Goal: Information Seeking & Learning: Learn about a topic

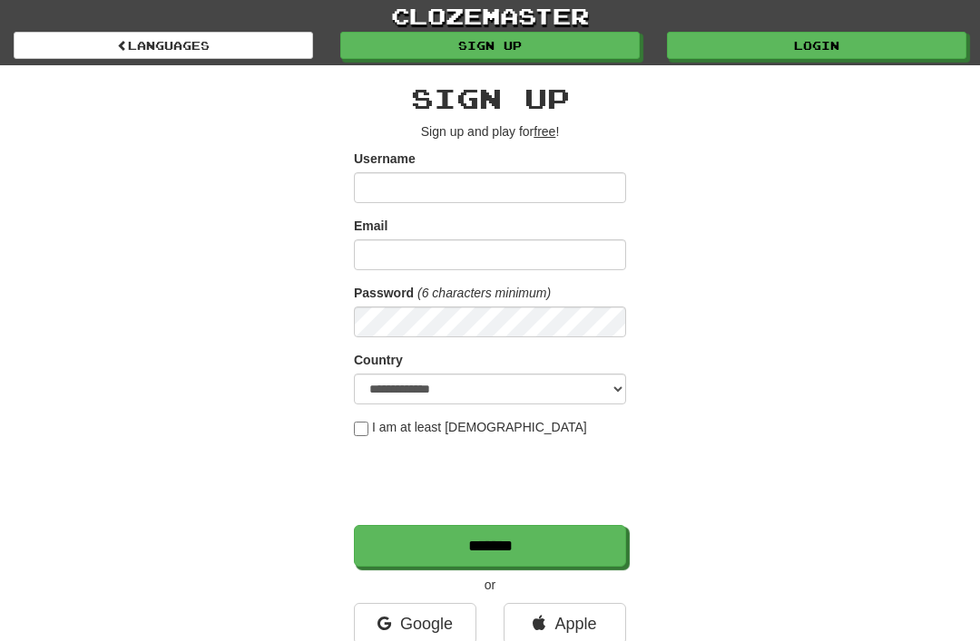
click at [816, 54] on link "Login" at bounding box center [816, 45] width 299 height 27
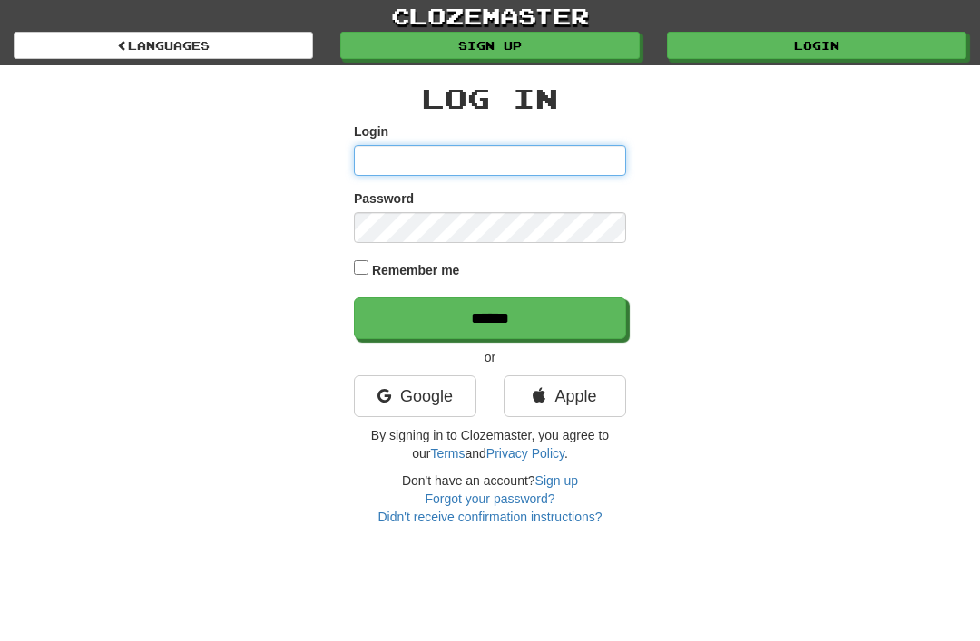
type input "**********"
click at [490, 317] on input "******" at bounding box center [490, 319] width 272 height 42
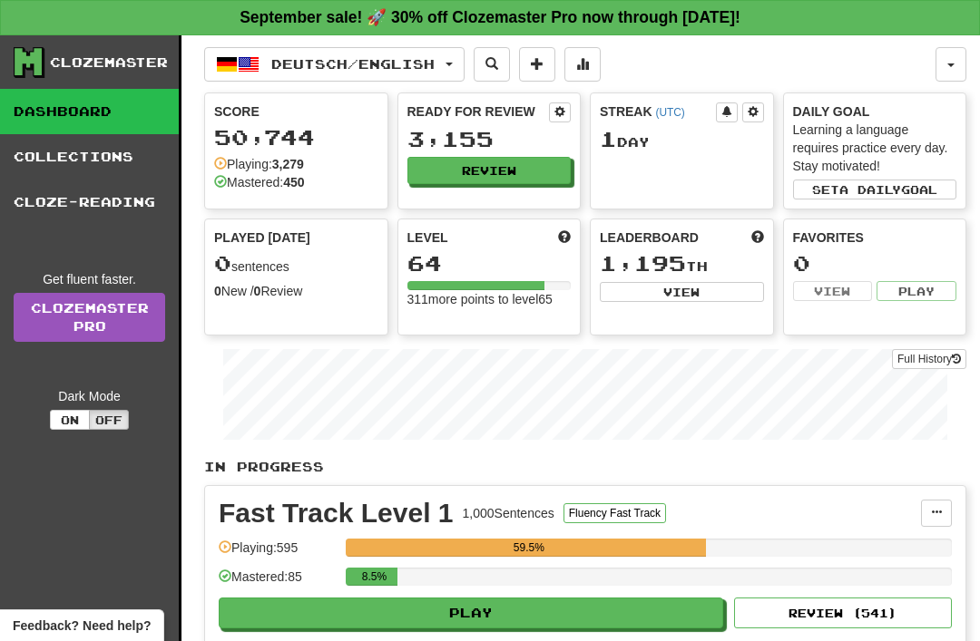
click at [461, 67] on button "Deutsch / English" at bounding box center [334, 64] width 260 height 34
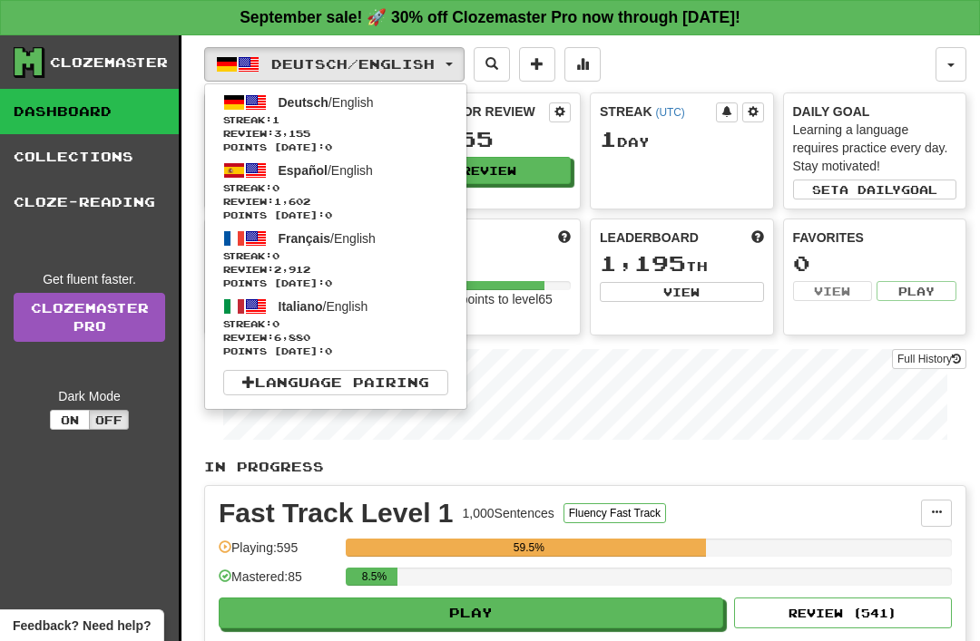
click at [365, 246] on span "Français / English" at bounding box center [327, 238] width 97 height 15
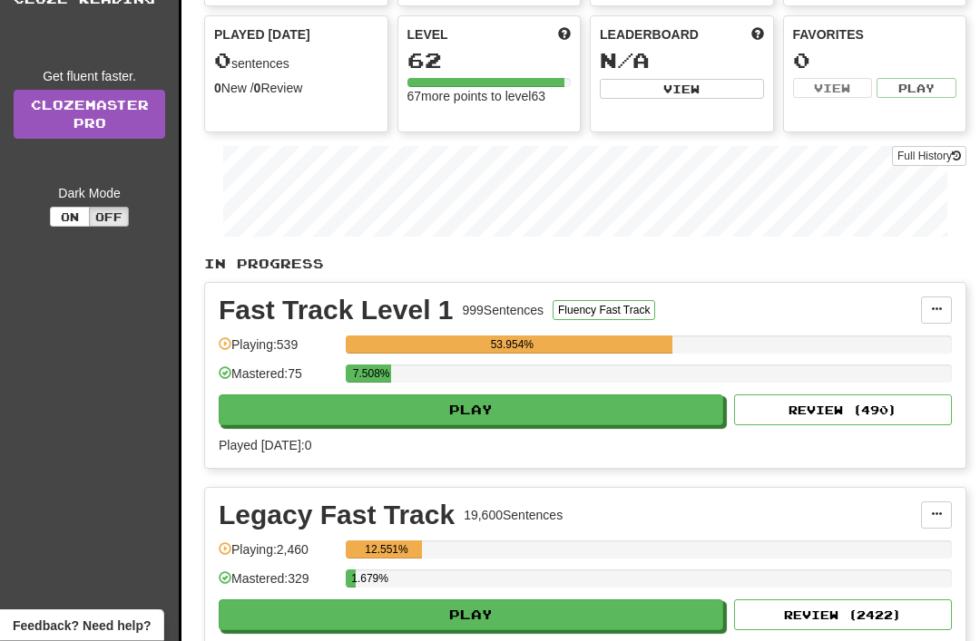
click at [426, 404] on button "Play" at bounding box center [471, 411] width 504 height 31
select select "**"
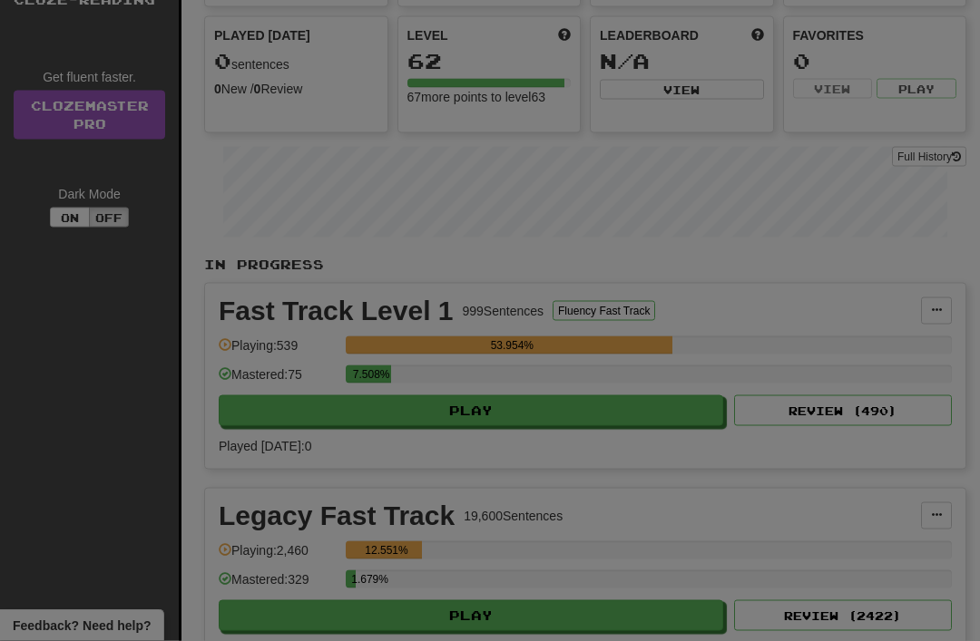
scroll to position [203, 0]
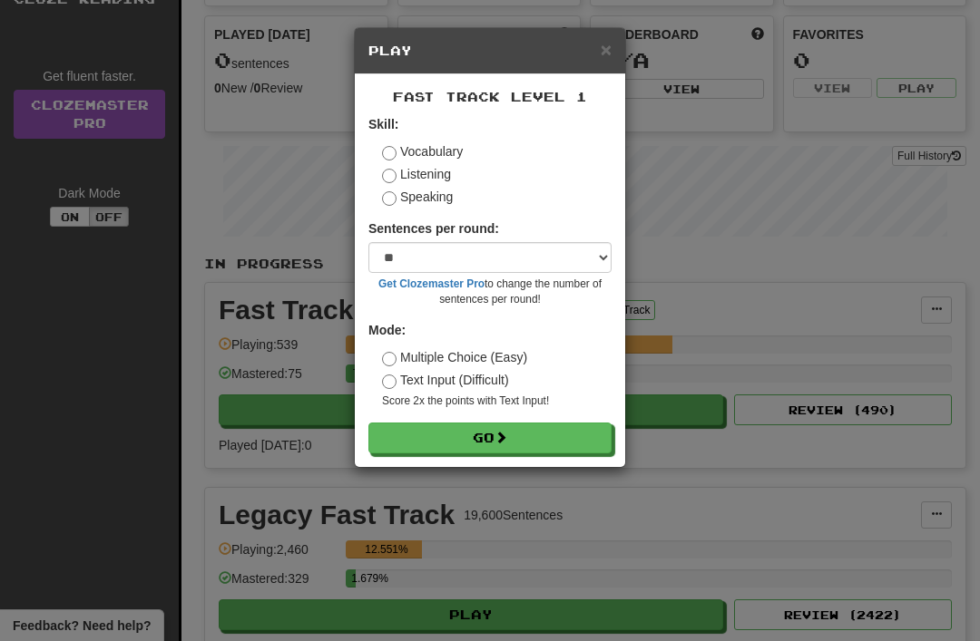
click at [416, 436] on button "Go" at bounding box center [489, 438] width 243 height 31
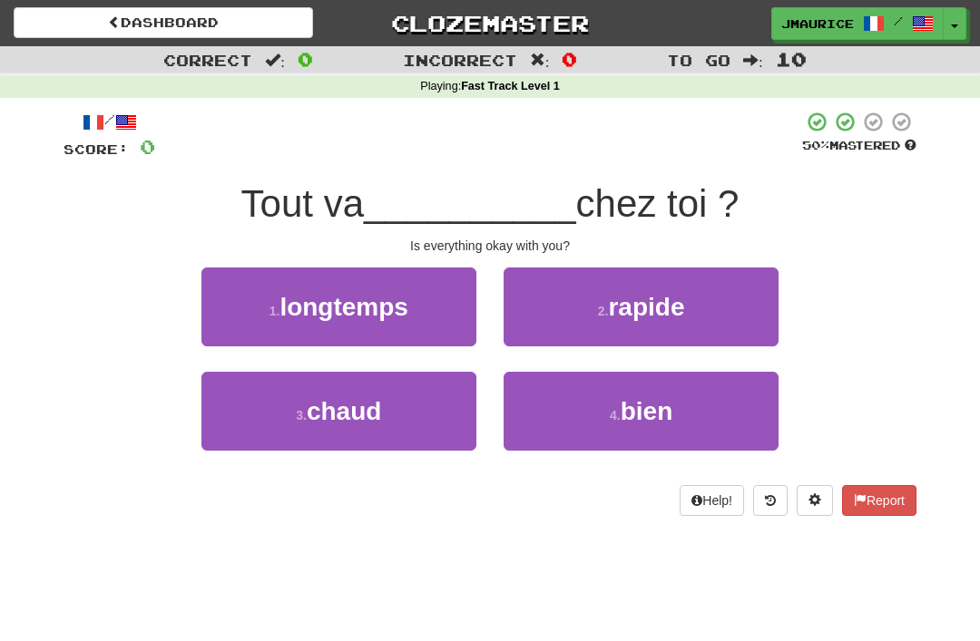
click at [573, 409] on button "4 . bien" at bounding box center [641, 411] width 275 height 79
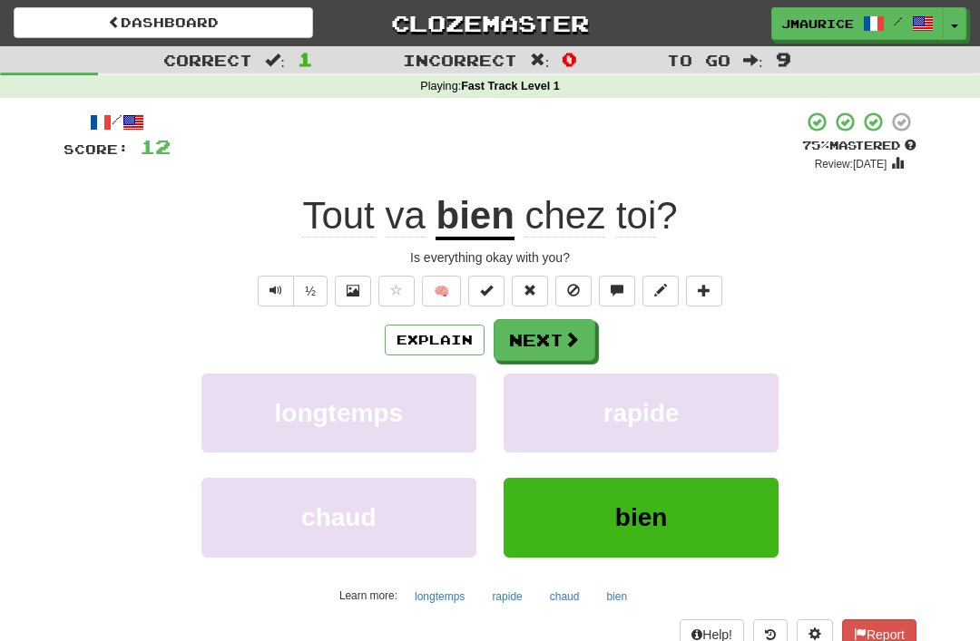
click at [526, 337] on button "Next" at bounding box center [545, 340] width 102 height 42
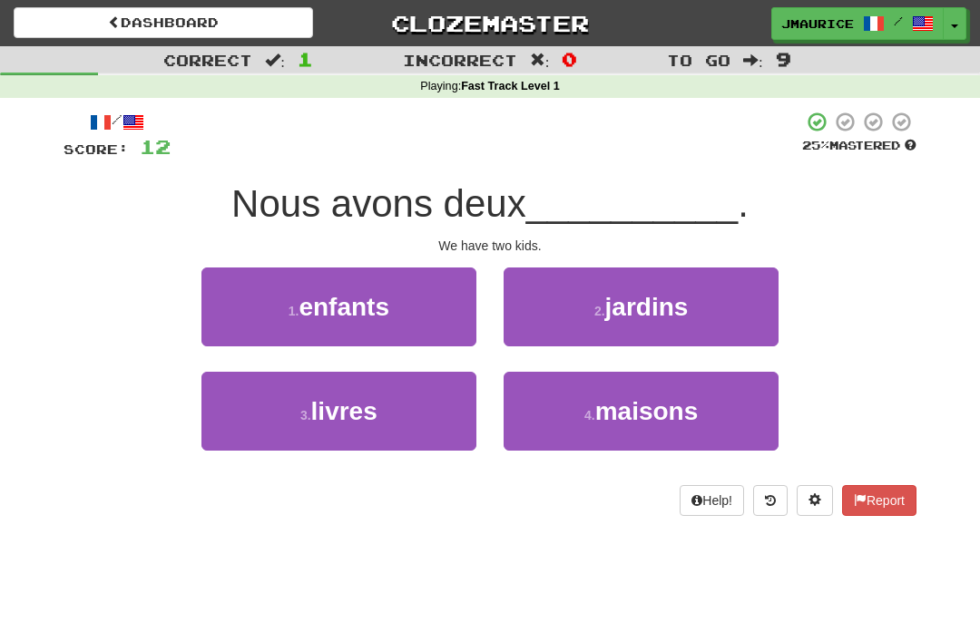
click at [334, 312] on span "enfants" at bounding box center [344, 307] width 91 height 28
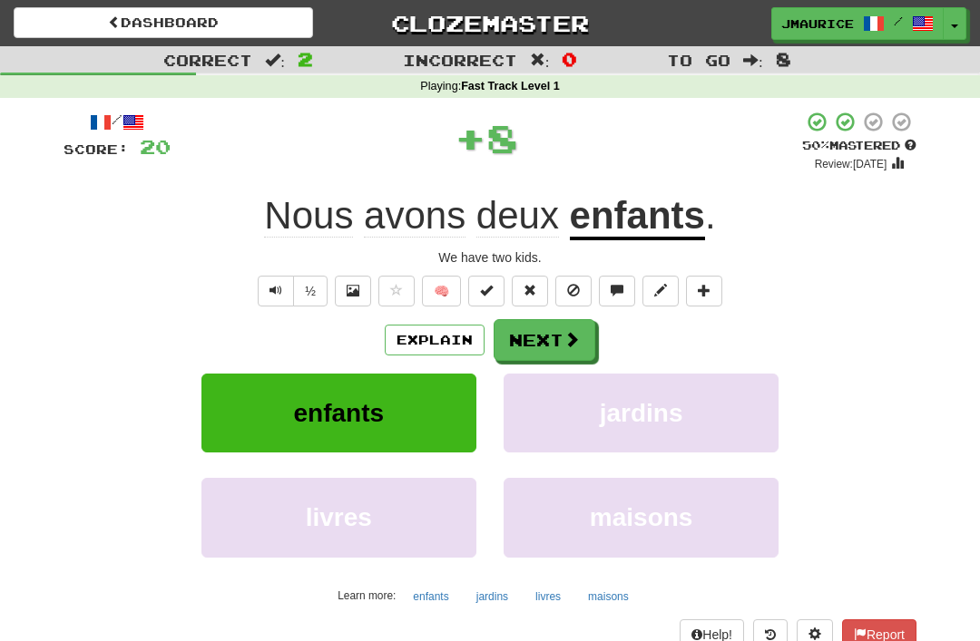
click at [515, 337] on button "Next" at bounding box center [545, 340] width 102 height 42
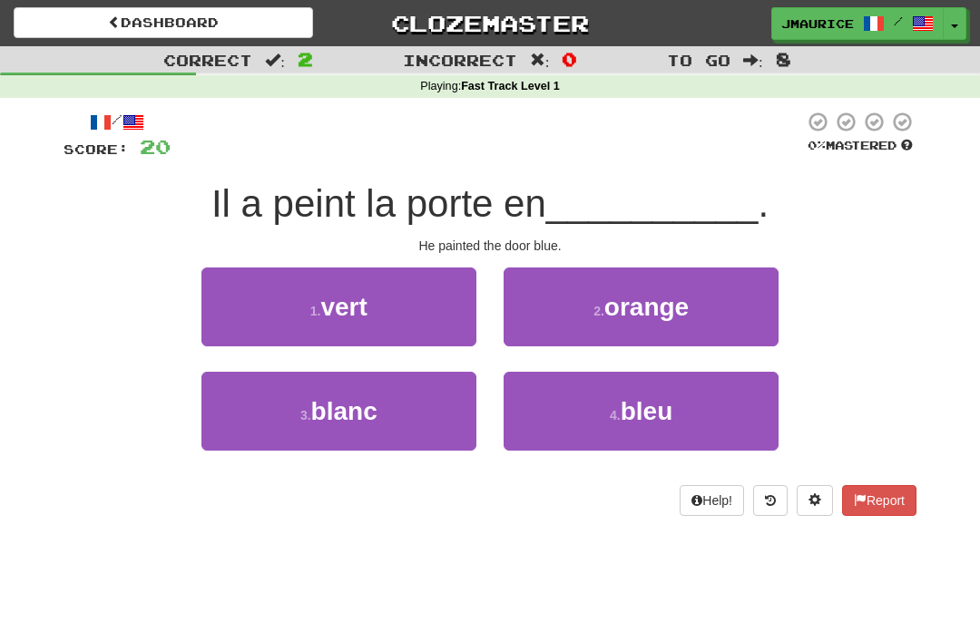
click at [551, 410] on button "4 . bleu" at bounding box center [641, 411] width 275 height 79
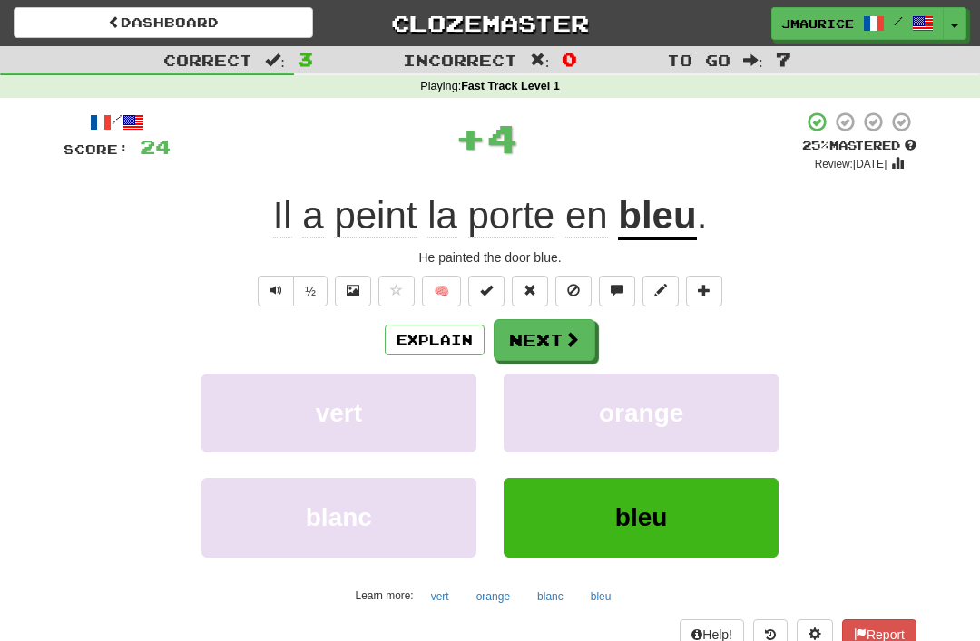
click at [524, 342] on button "Next" at bounding box center [545, 340] width 102 height 42
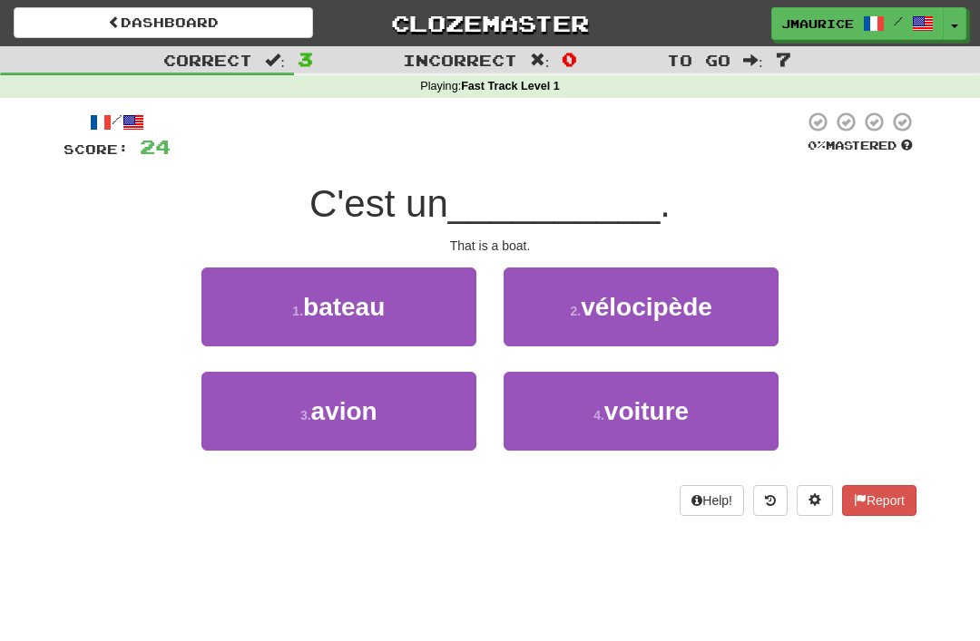
click at [325, 312] on span "bateau" at bounding box center [344, 307] width 82 height 28
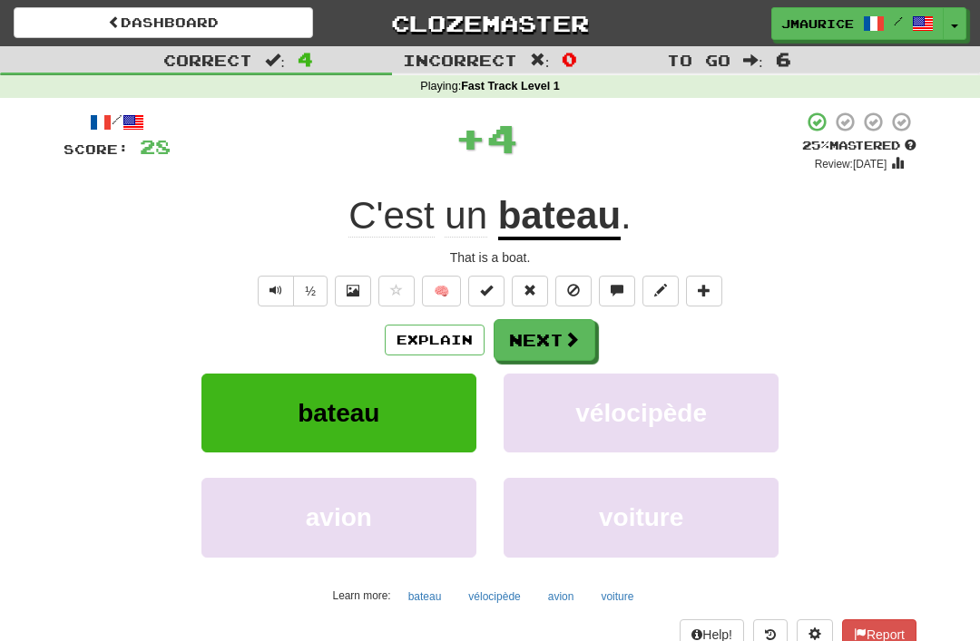
click at [518, 334] on button "Next" at bounding box center [545, 340] width 102 height 42
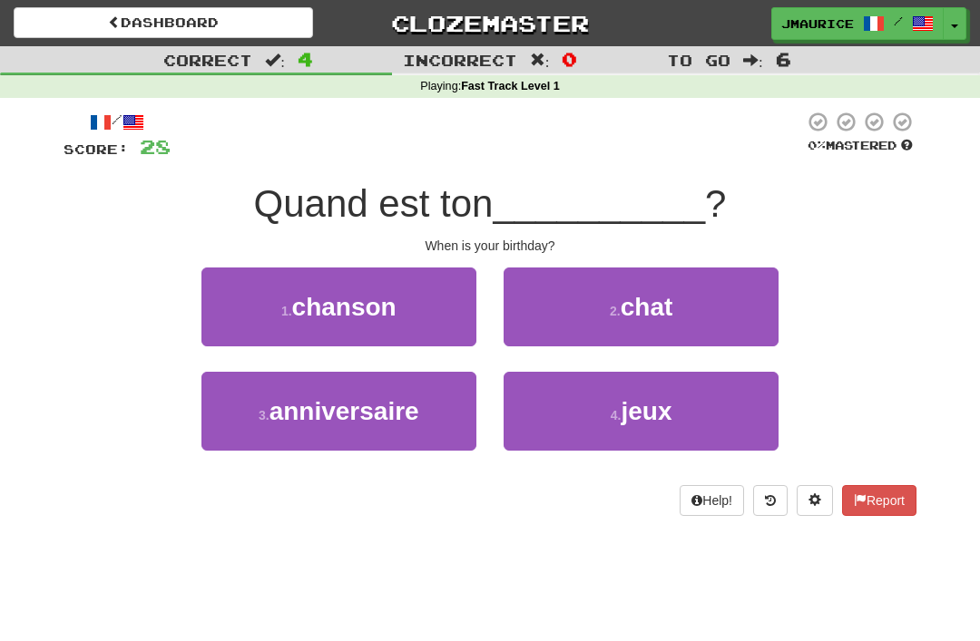
click at [332, 414] on span "anniversaire" at bounding box center [344, 411] width 150 height 28
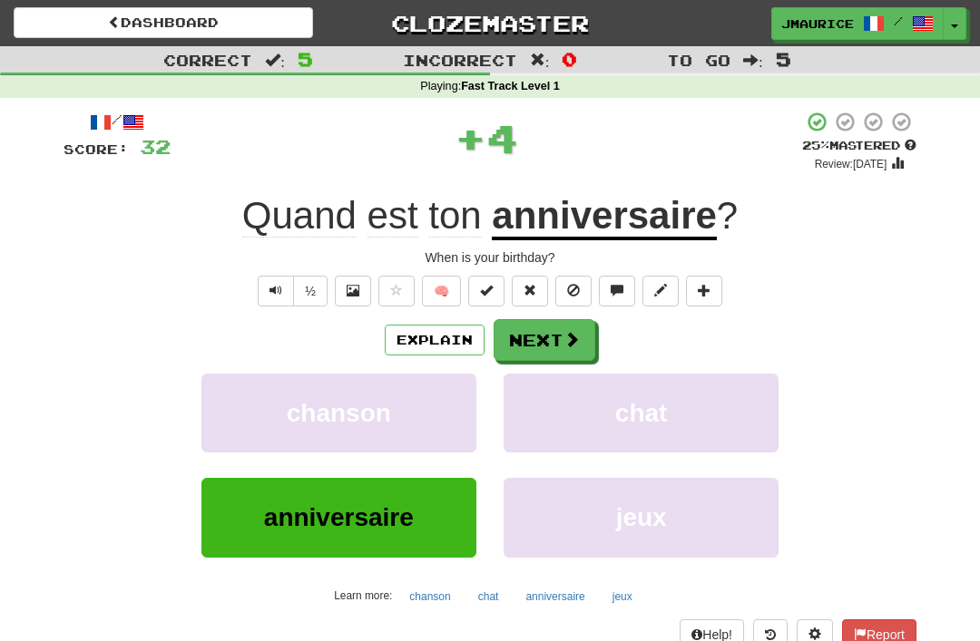
click at [528, 334] on button "Next" at bounding box center [545, 340] width 102 height 42
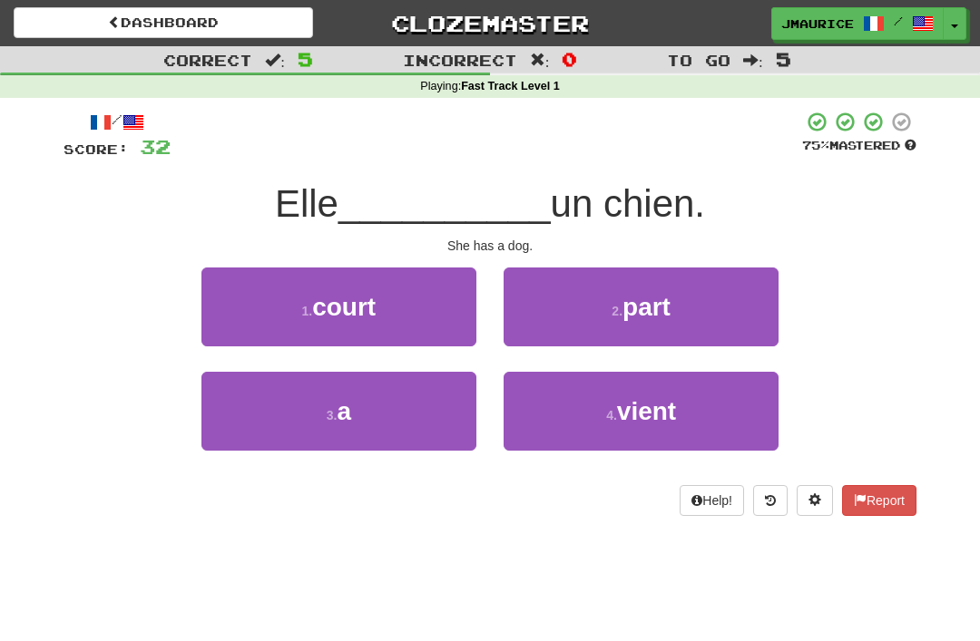
click at [336, 424] on button "3 . a" at bounding box center [338, 411] width 275 height 79
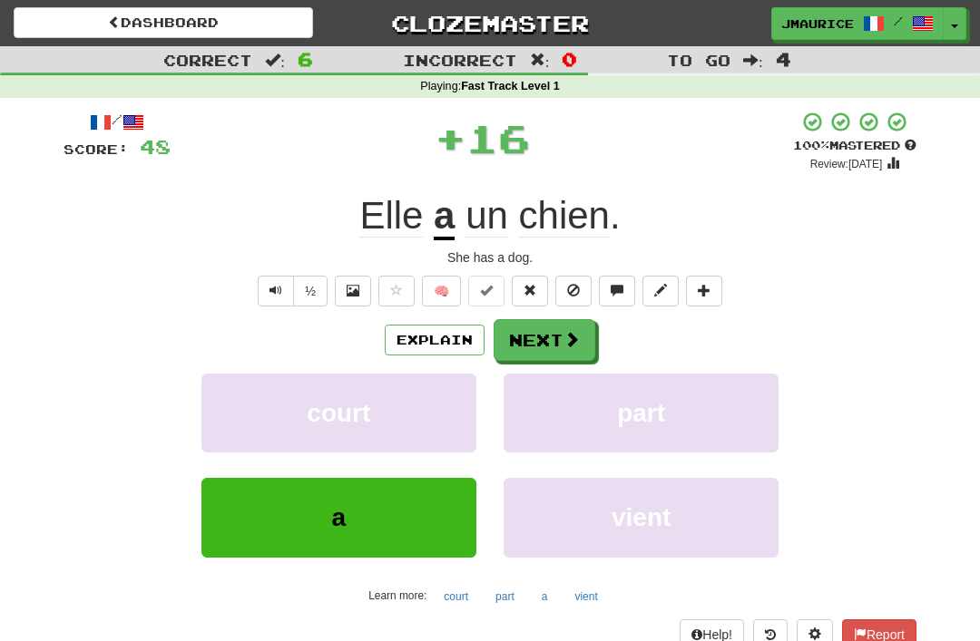
click at [524, 330] on button "Next" at bounding box center [545, 340] width 102 height 42
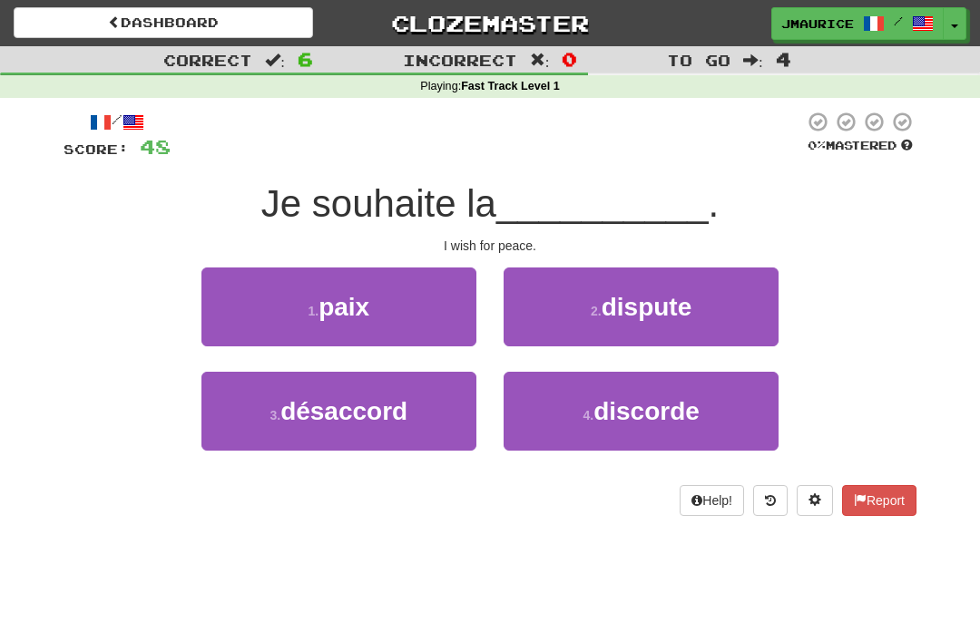
click at [323, 307] on span "paix" at bounding box center [343, 307] width 51 height 28
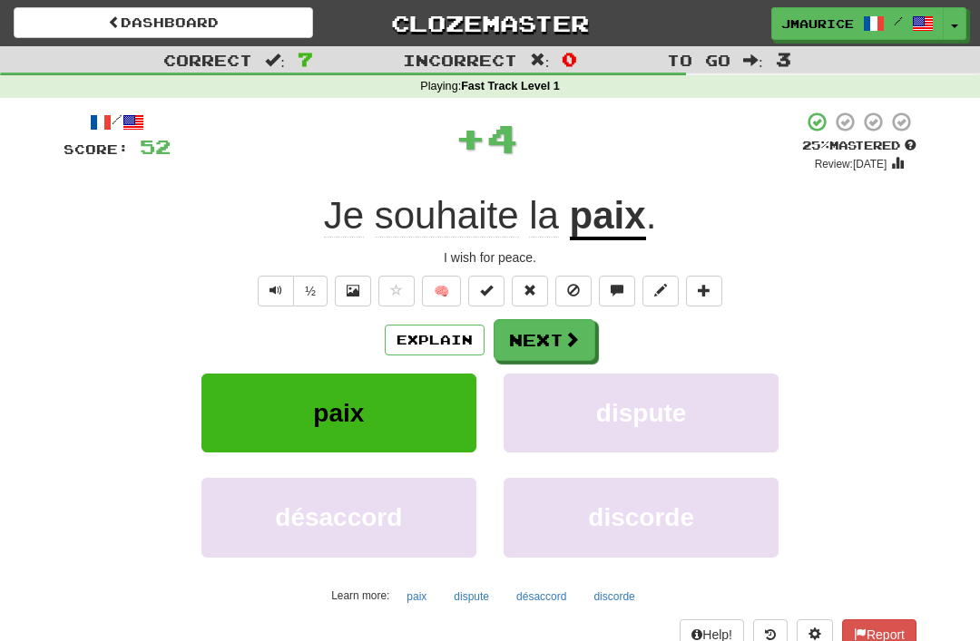
click at [524, 335] on button "Next" at bounding box center [545, 340] width 102 height 42
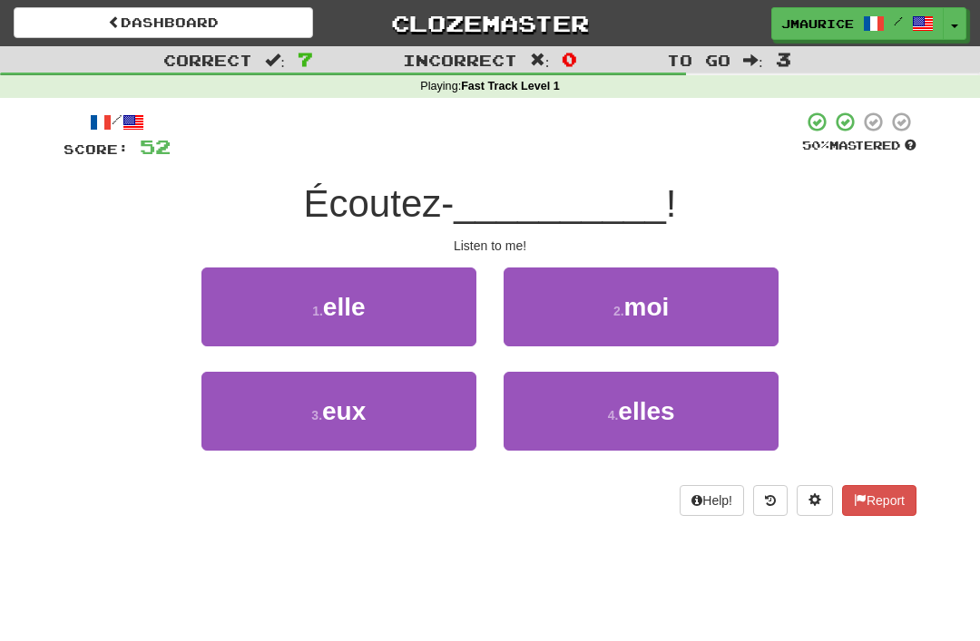
click at [584, 321] on button "2 . moi" at bounding box center [641, 307] width 275 height 79
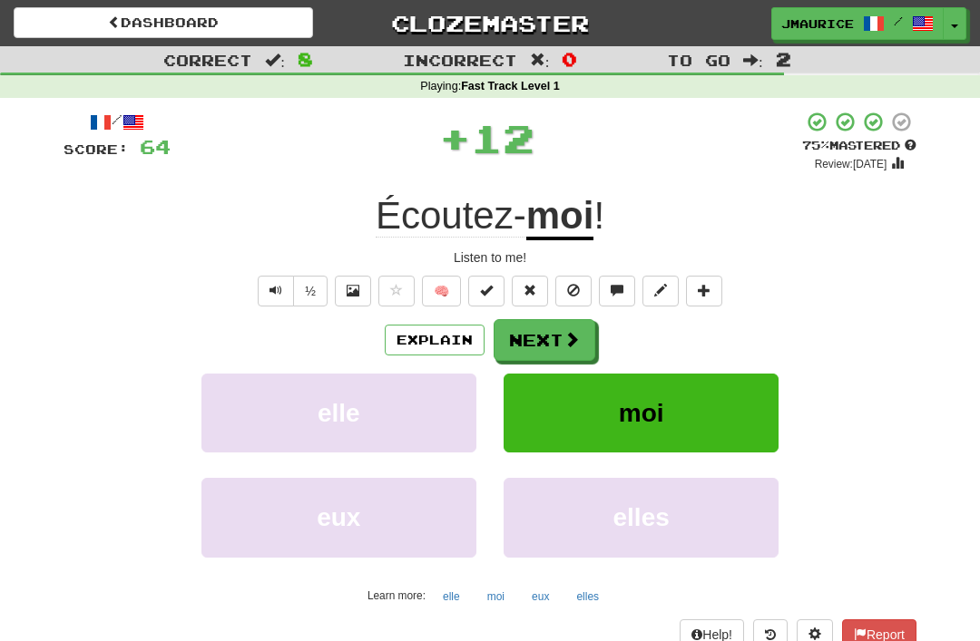
click at [518, 334] on button "Next" at bounding box center [545, 340] width 102 height 42
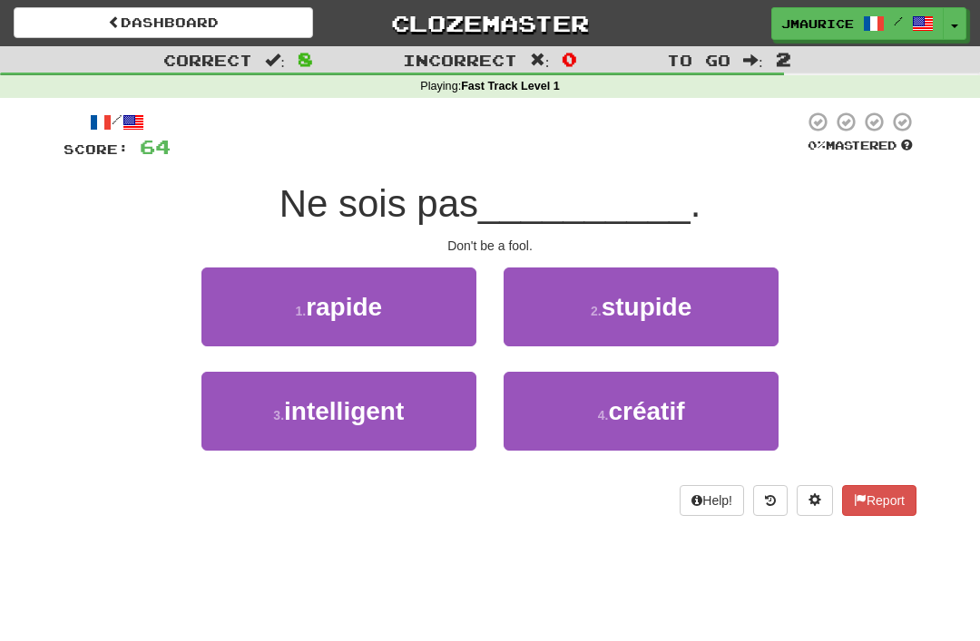
click at [558, 309] on button "2 . stupide" at bounding box center [641, 307] width 275 height 79
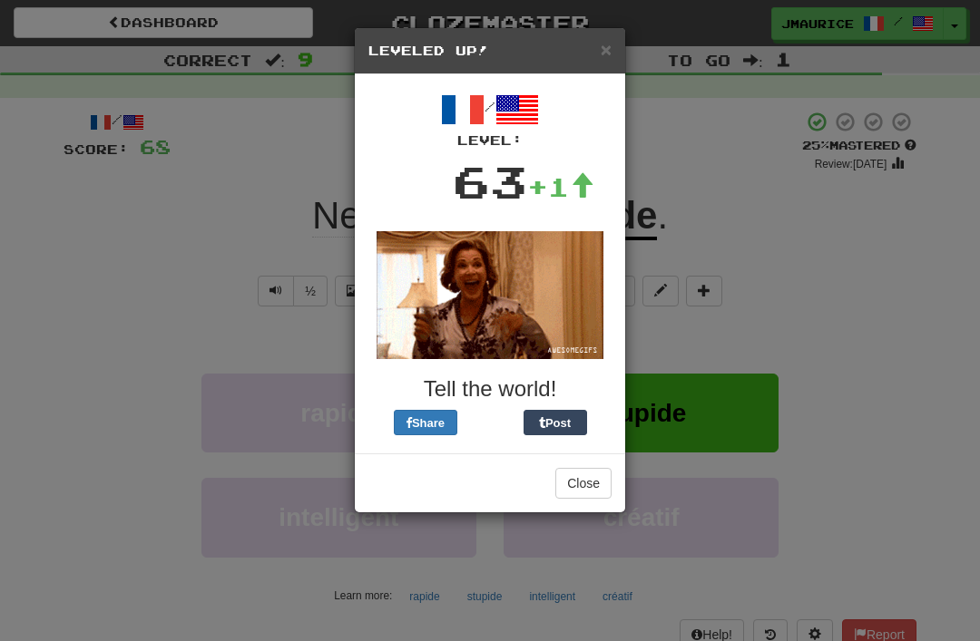
click at [566, 481] on button "Close" at bounding box center [583, 483] width 56 height 31
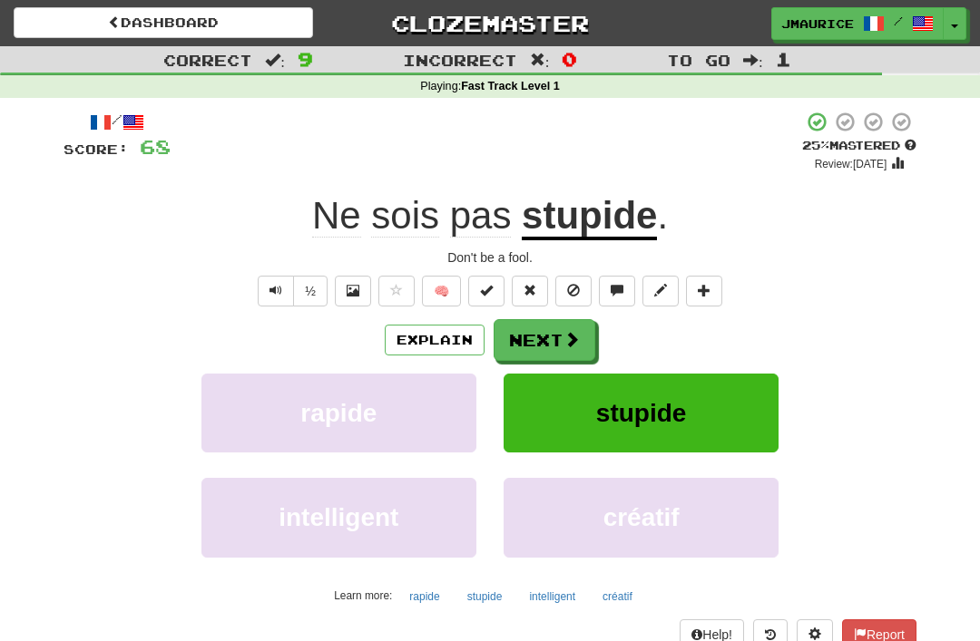
click at [524, 345] on button "Next" at bounding box center [545, 340] width 102 height 42
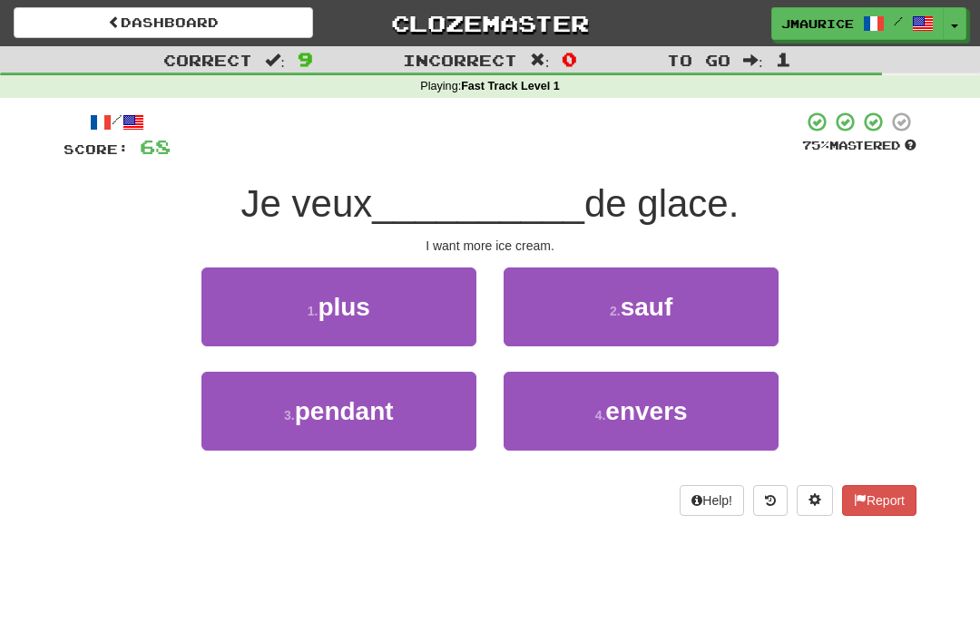
click at [336, 310] on span "plus" at bounding box center [344, 307] width 53 height 28
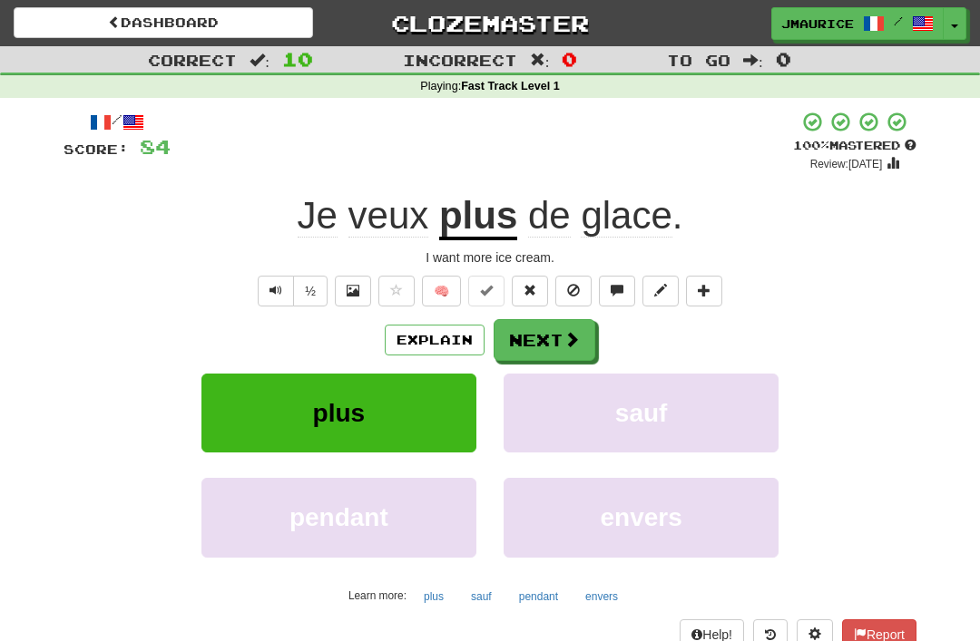
click at [531, 356] on button "Next" at bounding box center [545, 340] width 102 height 42
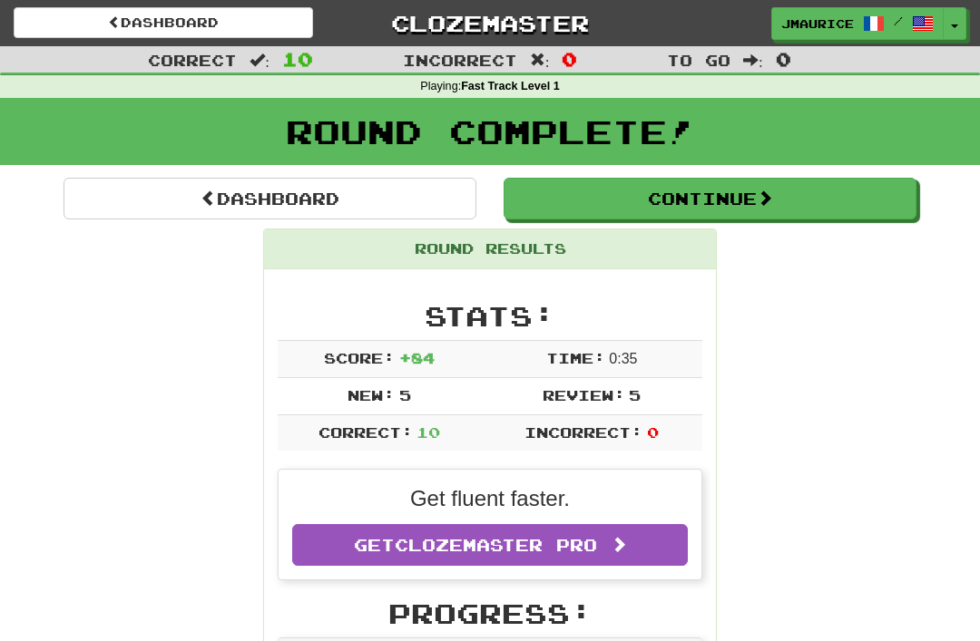
click at [252, 202] on link "Dashboard" at bounding box center [270, 199] width 413 height 42
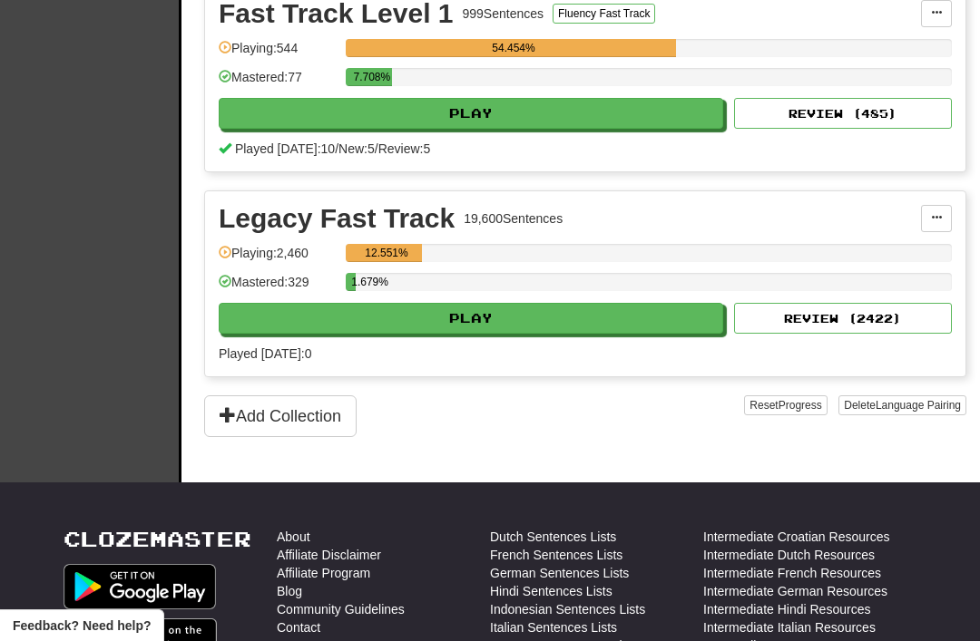
scroll to position [526, 0]
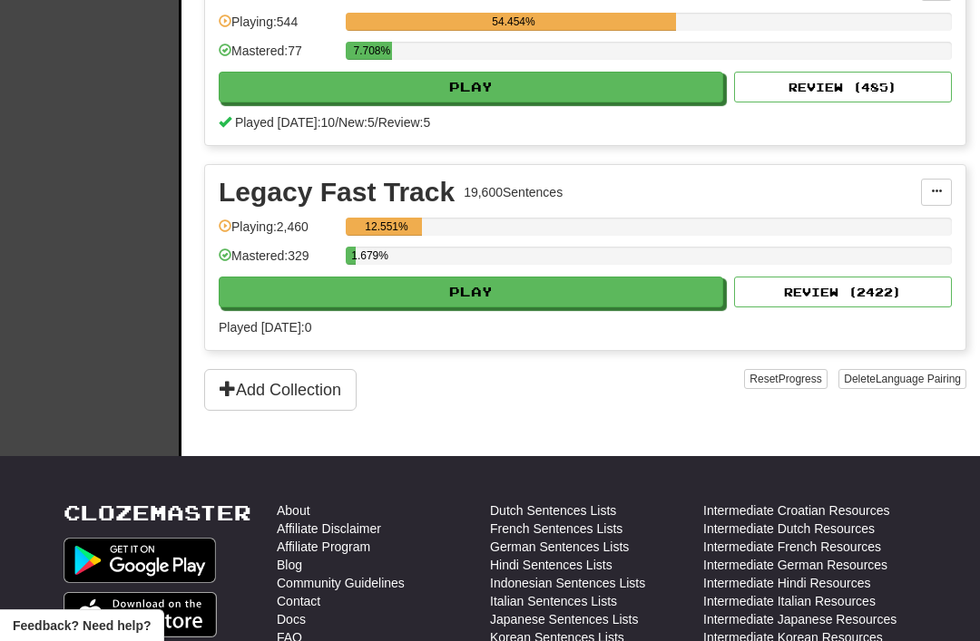
click at [367, 300] on button "Play" at bounding box center [471, 292] width 504 height 31
select select "**"
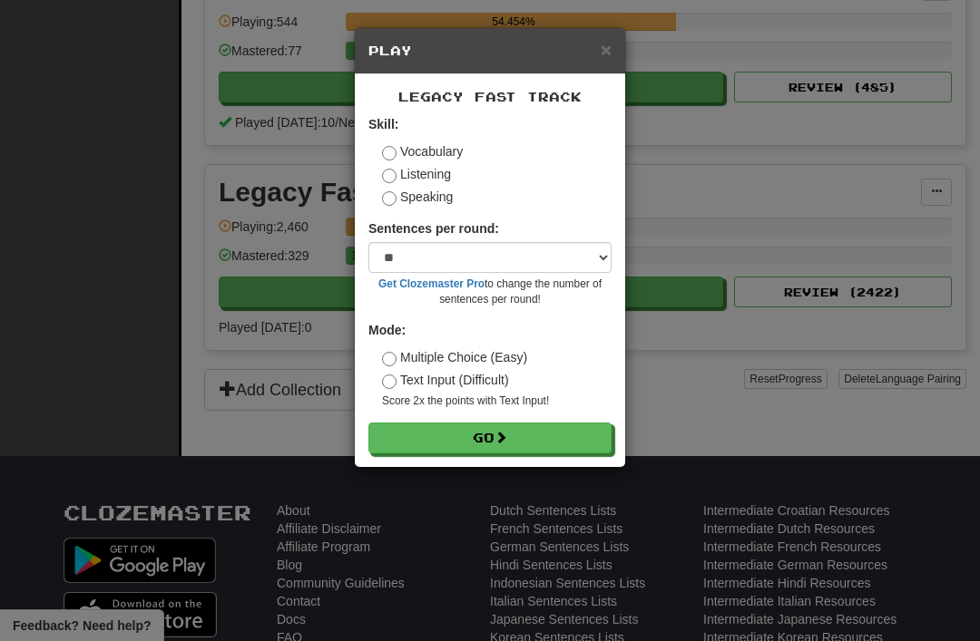
click at [436, 446] on button "Go" at bounding box center [489, 438] width 243 height 31
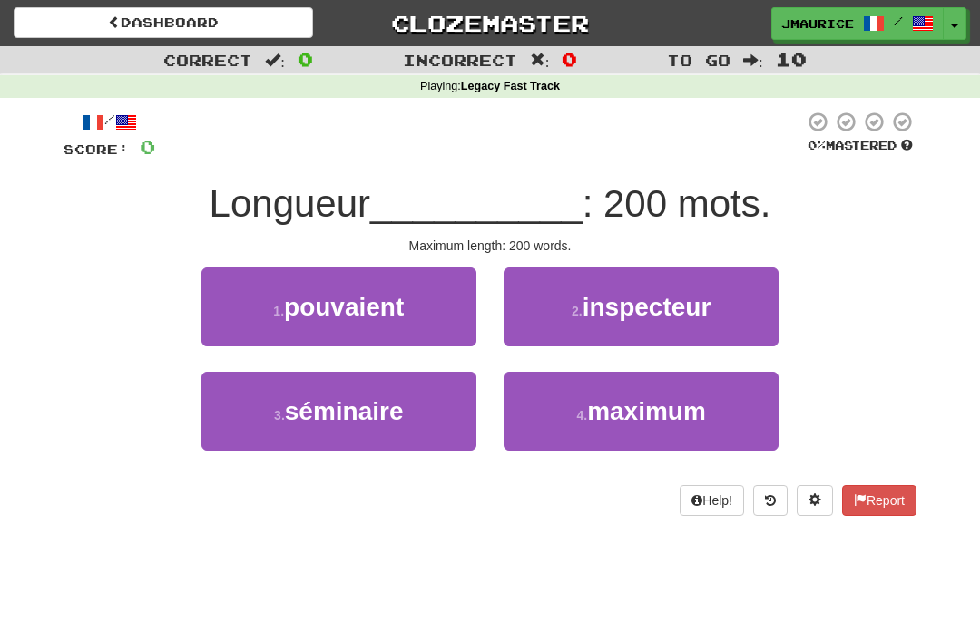
click at [553, 416] on button "4 . maximum" at bounding box center [641, 411] width 275 height 79
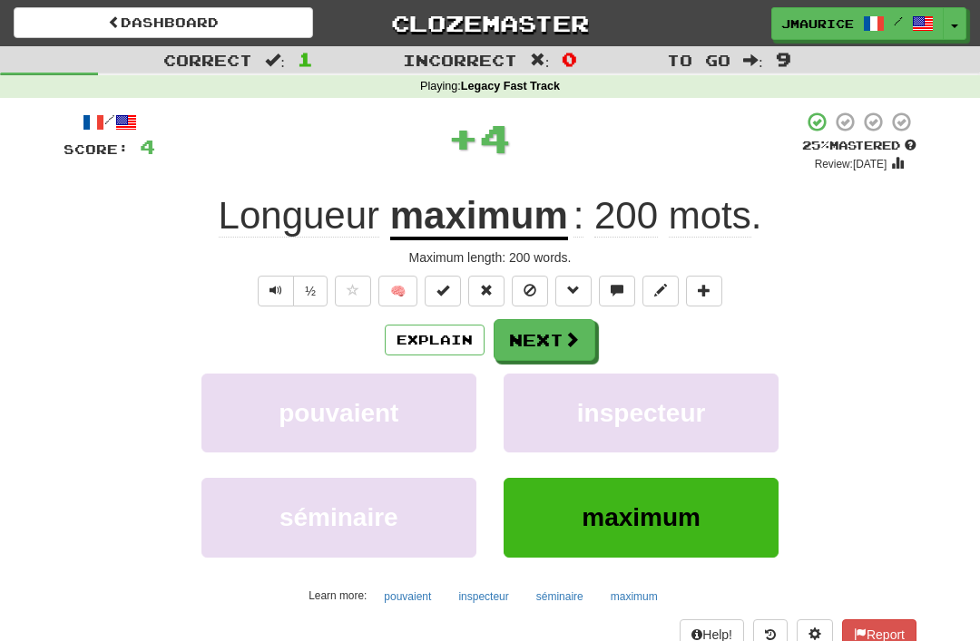
click at [515, 340] on button "Next" at bounding box center [545, 340] width 102 height 42
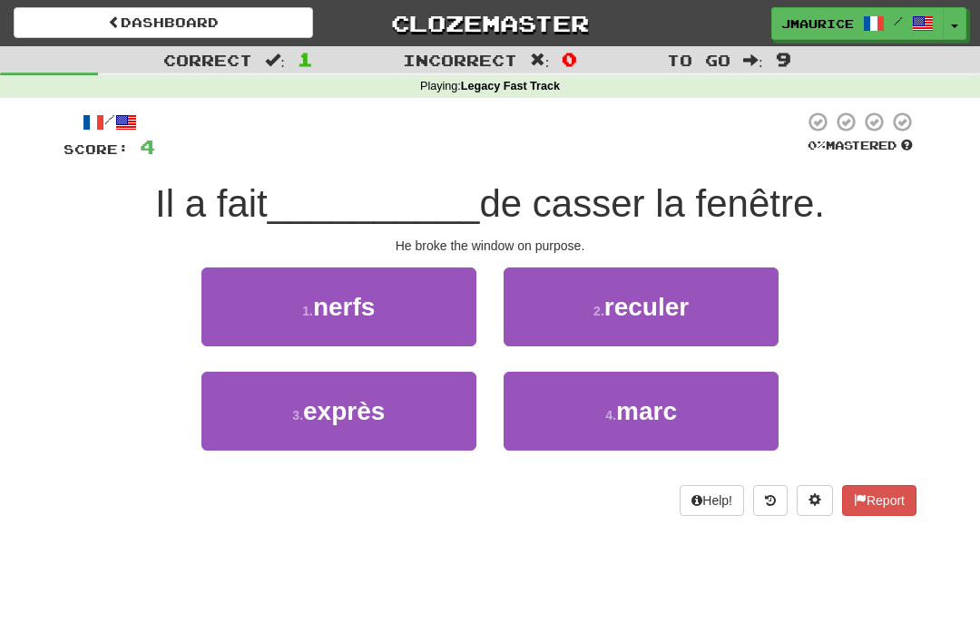
click at [340, 419] on span "exprès" at bounding box center [344, 411] width 82 height 28
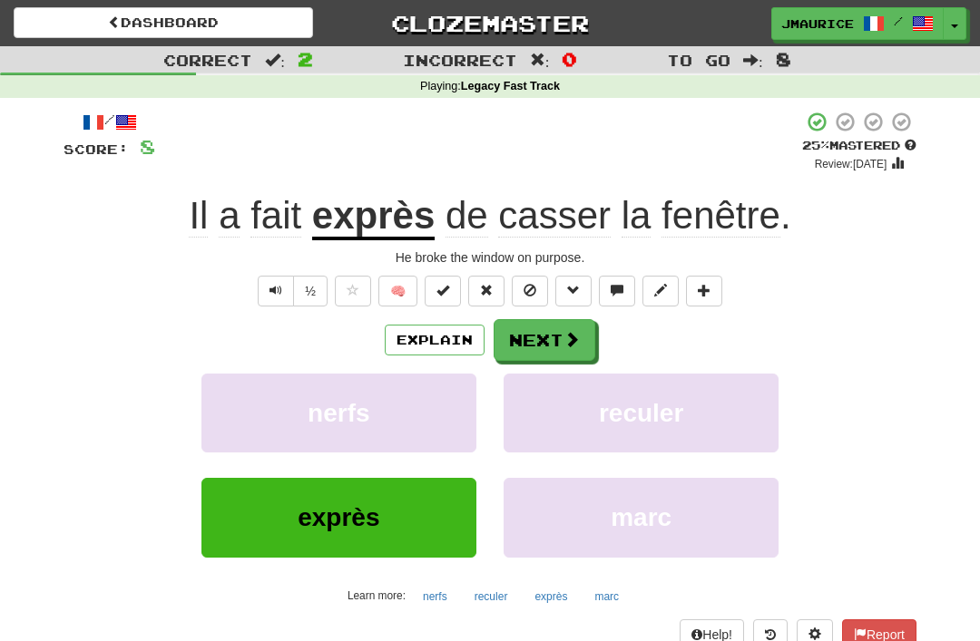
click at [528, 339] on button "Next" at bounding box center [545, 340] width 102 height 42
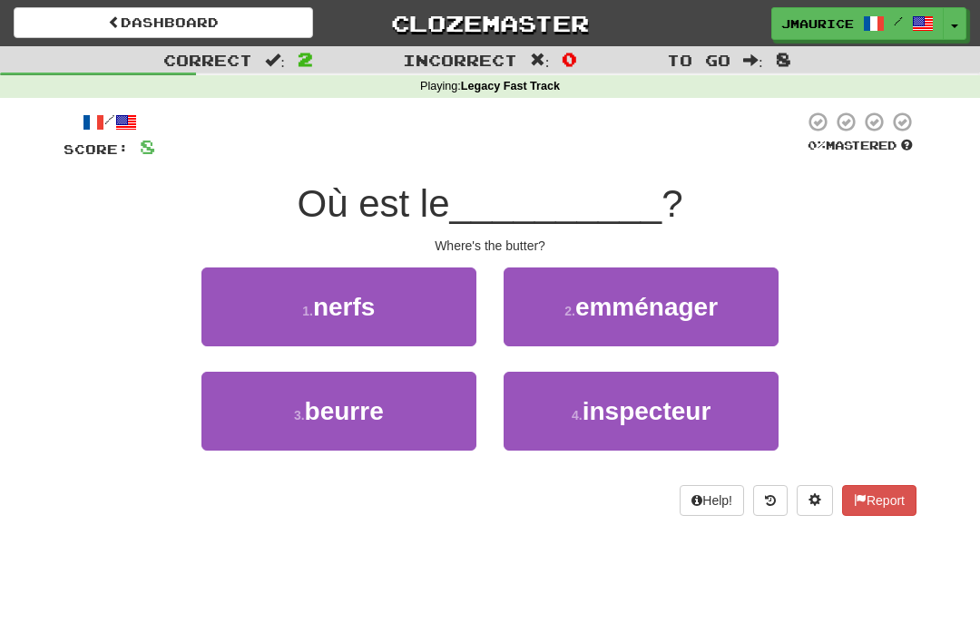
click at [362, 429] on button "3 . beurre" at bounding box center [338, 411] width 275 height 79
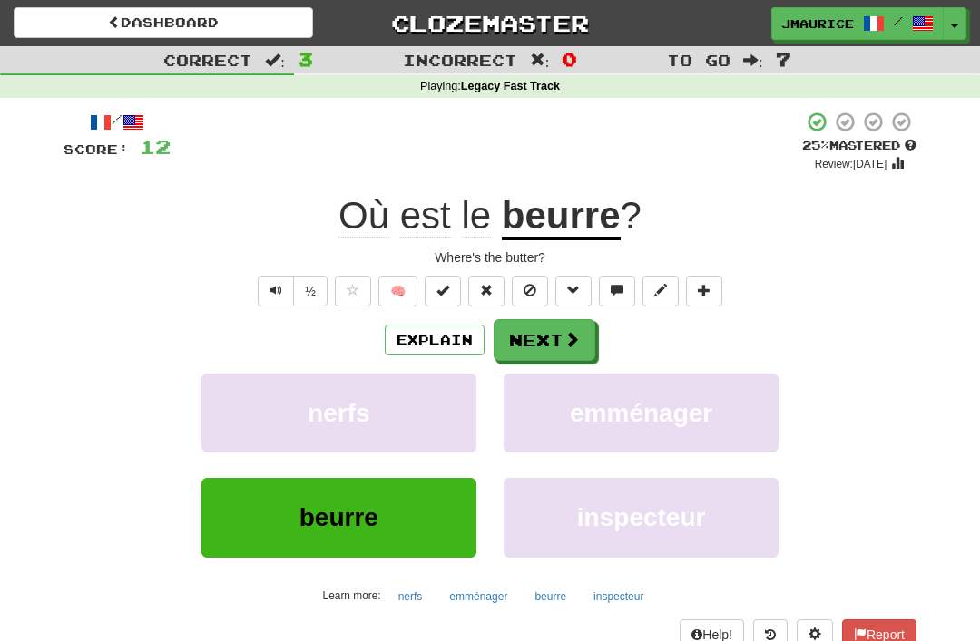
click at [526, 345] on button "Next" at bounding box center [545, 340] width 102 height 42
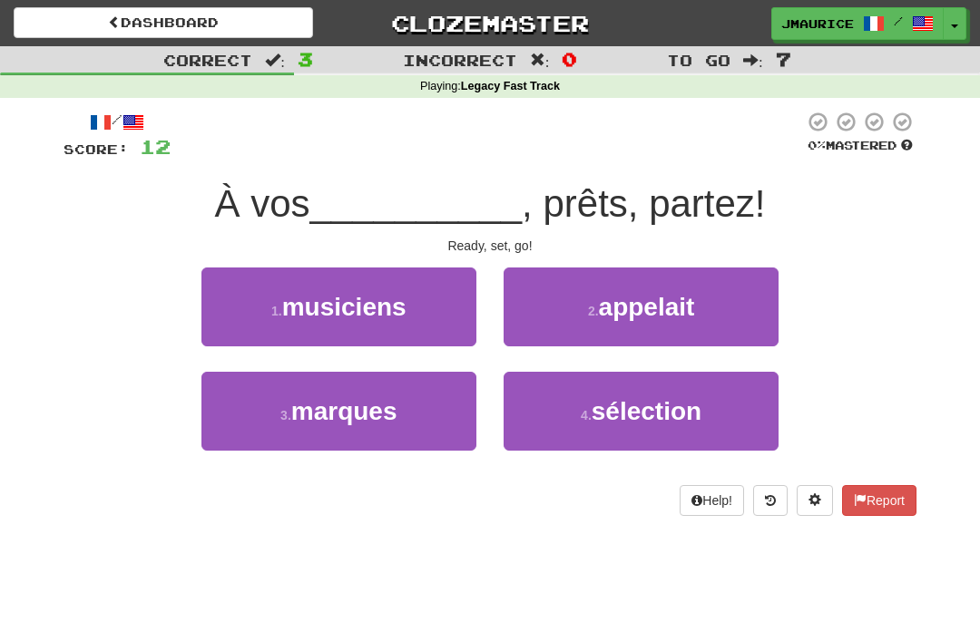
click at [348, 413] on span "marques" at bounding box center [344, 411] width 106 height 28
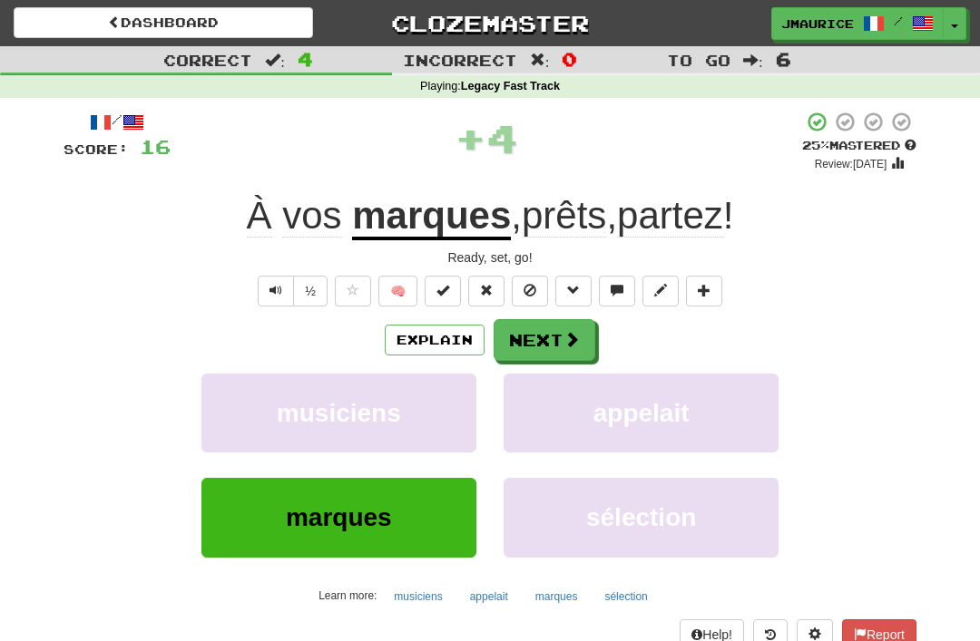
click at [526, 338] on button "Next" at bounding box center [545, 340] width 102 height 42
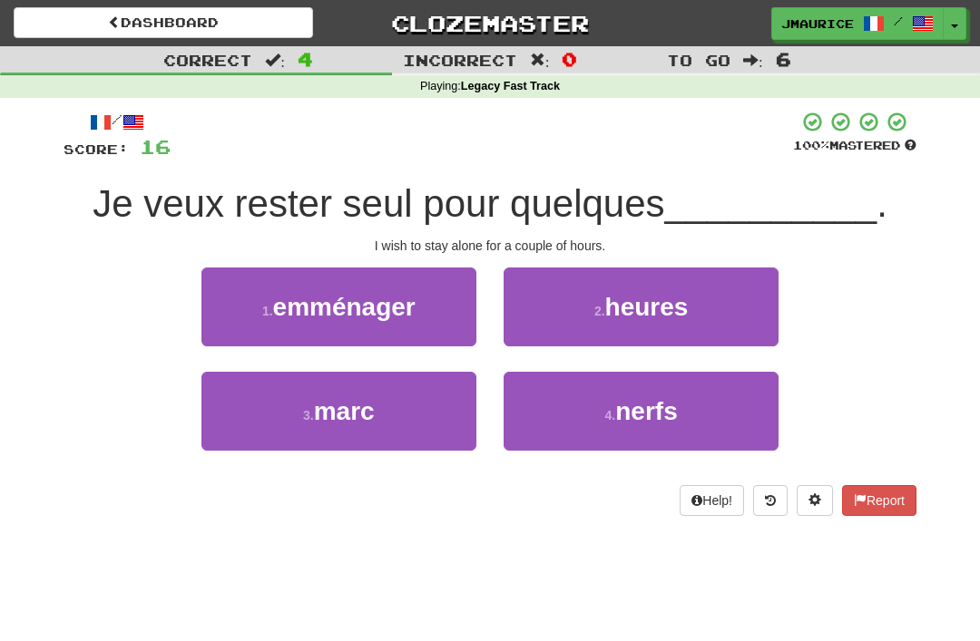
click at [553, 312] on button "2 . heures" at bounding box center [641, 307] width 275 height 79
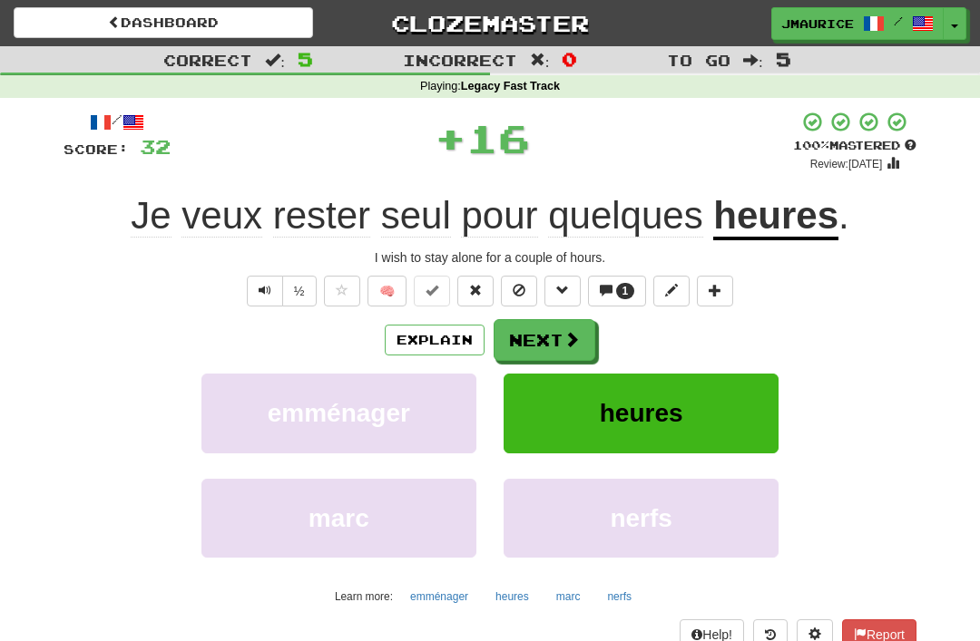
click at [524, 333] on button "Next" at bounding box center [545, 340] width 102 height 42
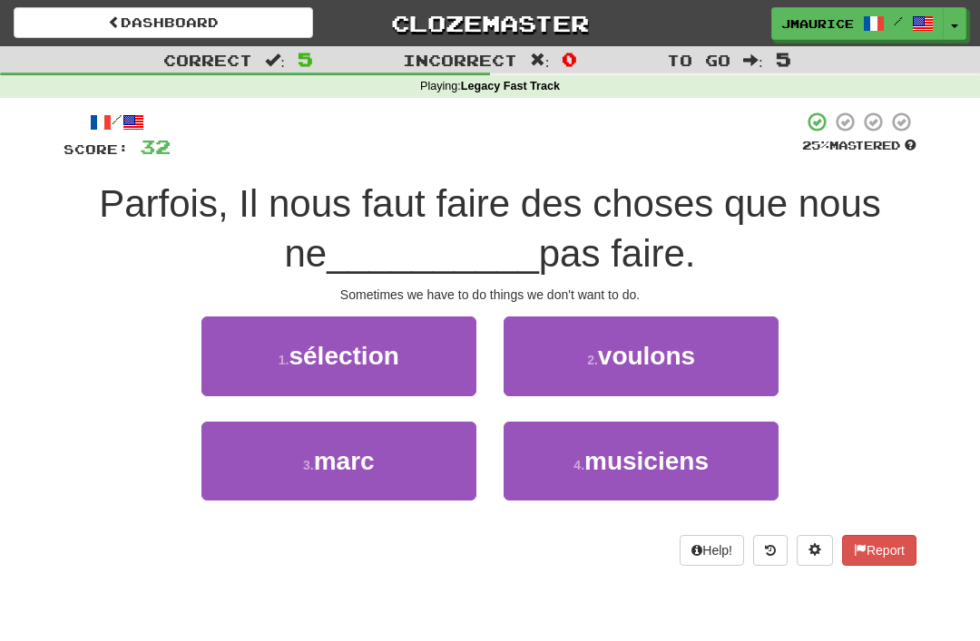
click at [547, 348] on button "2 . voulons" at bounding box center [641, 356] width 275 height 79
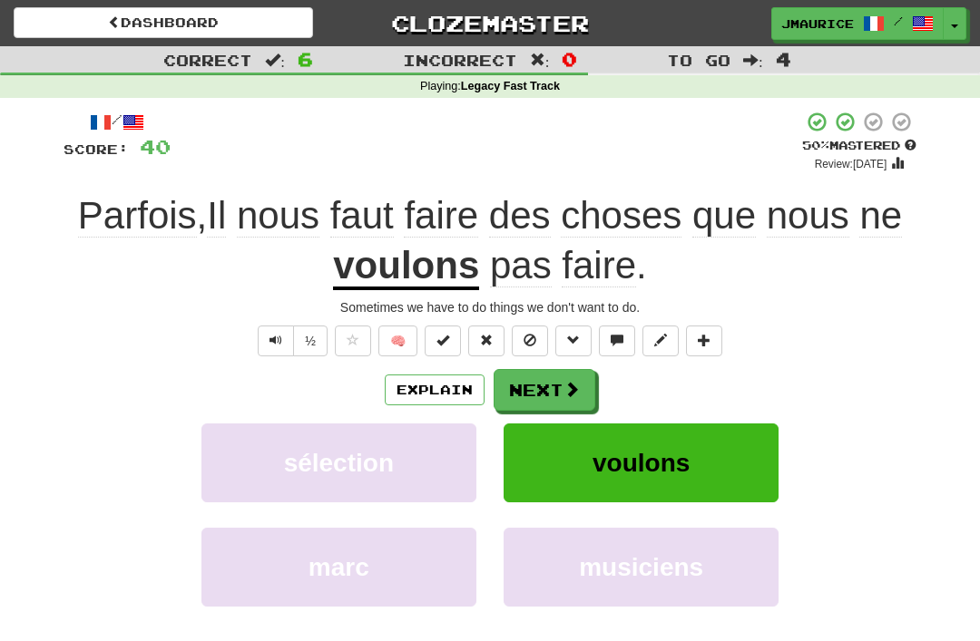
click at [523, 386] on button "Next" at bounding box center [545, 390] width 102 height 42
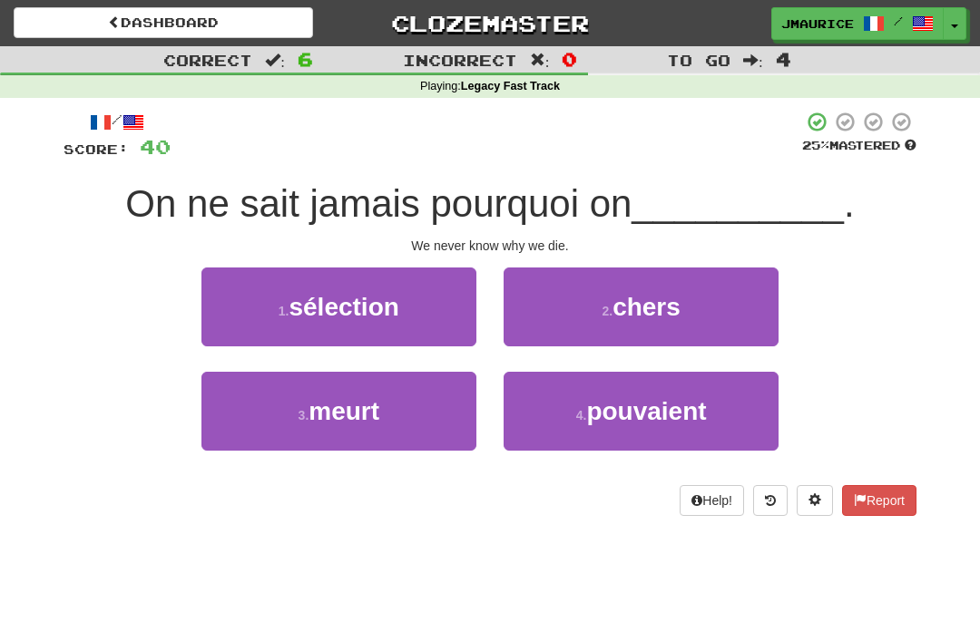
click at [353, 419] on span "meurt" at bounding box center [343, 411] width 71 height 28
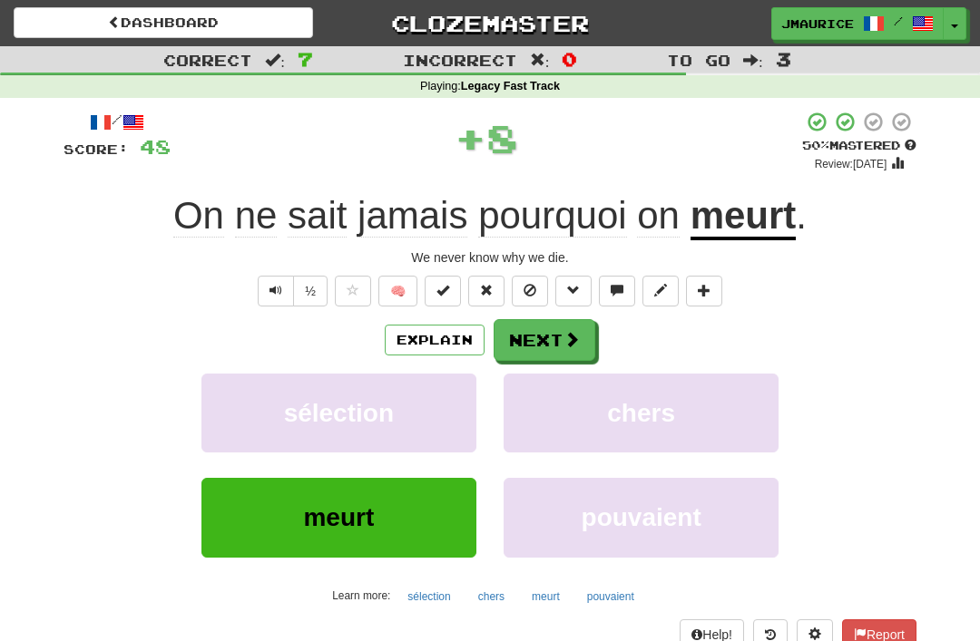
click at [523, 351] on button "Next" at bounding box center [545, 340] width 102 height 42
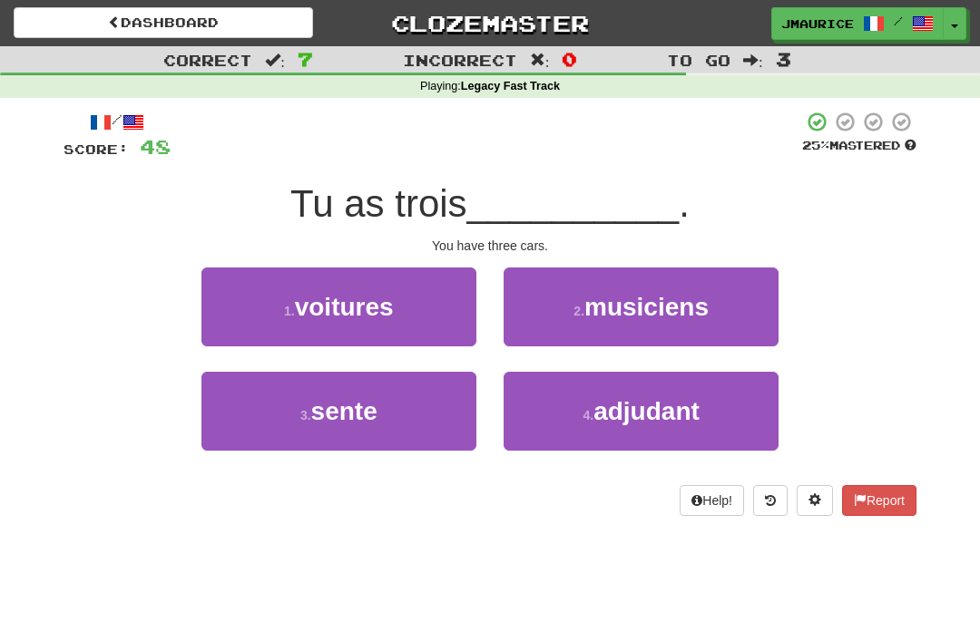
click at [337, 308] on span "voitures" at bounding box center [344, 307] width 99 height 28
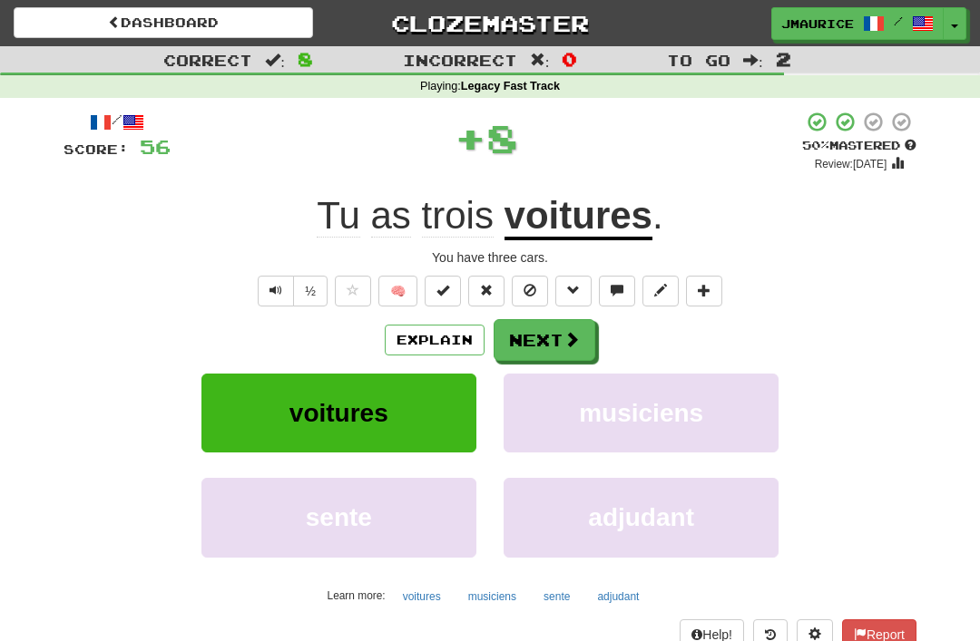
click at [527, 348] on button "Next" at bounding box center [545, 340] width 102 height 42
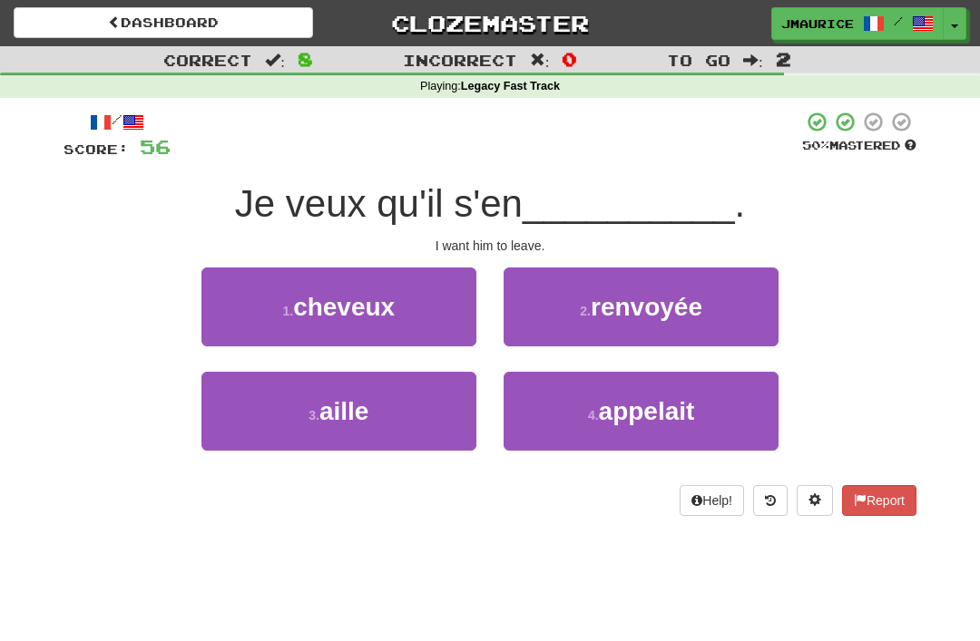
click at [565, 310] on button "2 . renvoyée" at bounding box center [641, 307] width 275 height 79
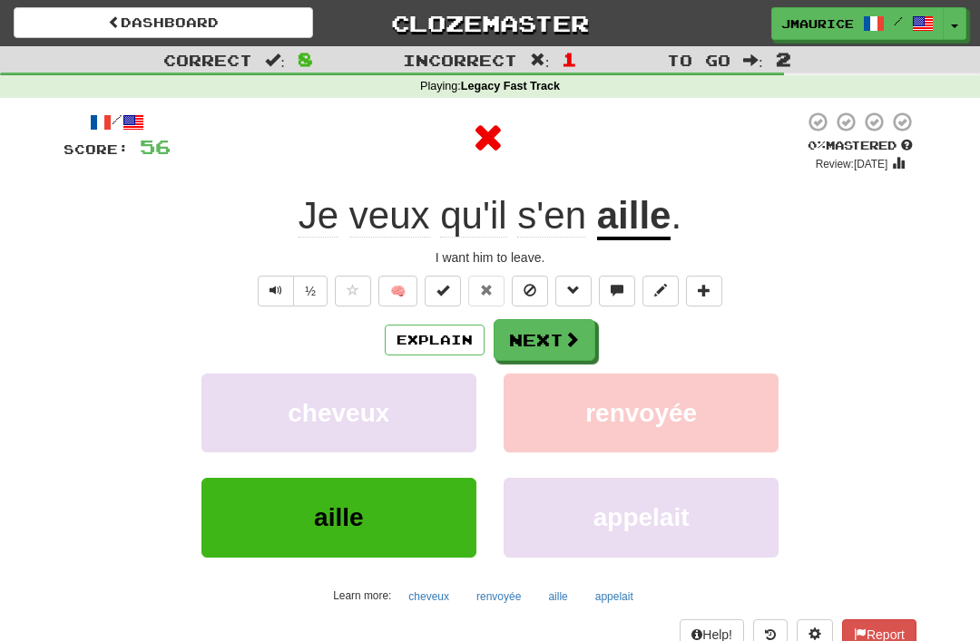
click at [526, 348] on button "Next" at bounding box center [545, 340] width 102 height 42
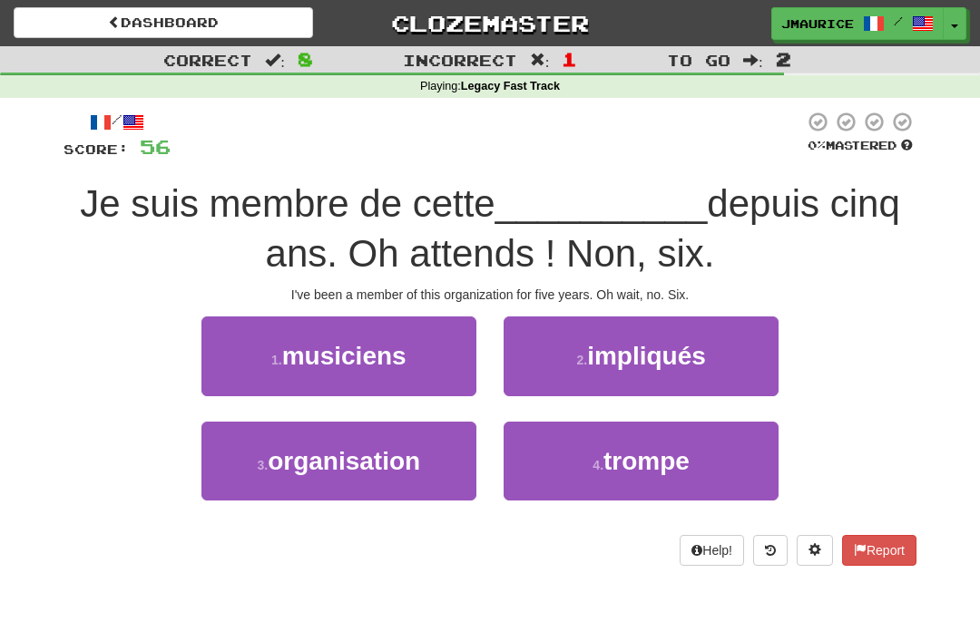
click at [338, 478] on button "3 . organisation" at bounding box center [338, 461] width 275 height 79
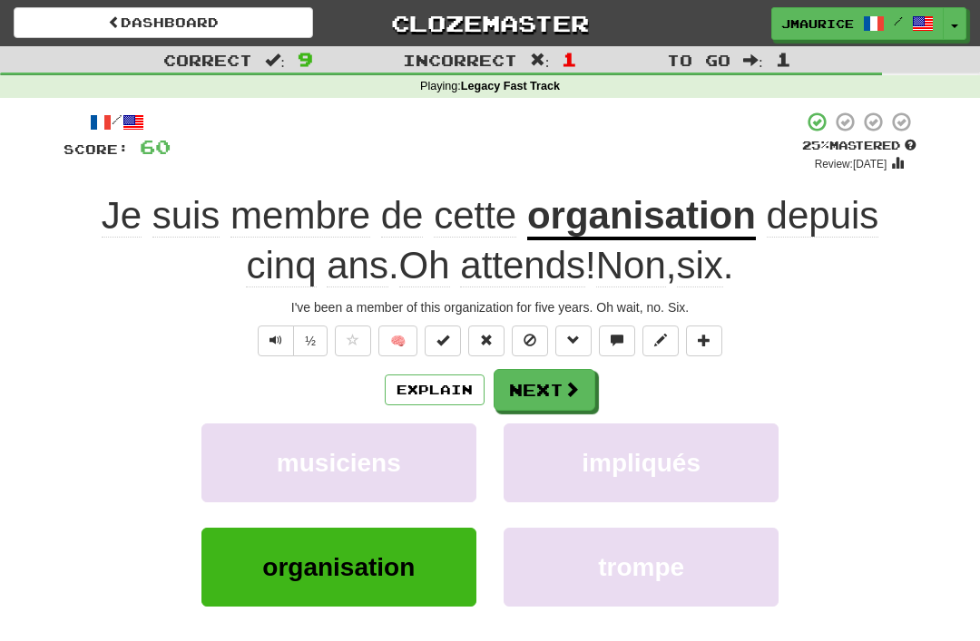
click at [525, 387] on button "Next" at bounding box center [545, 390] width 102 height 42
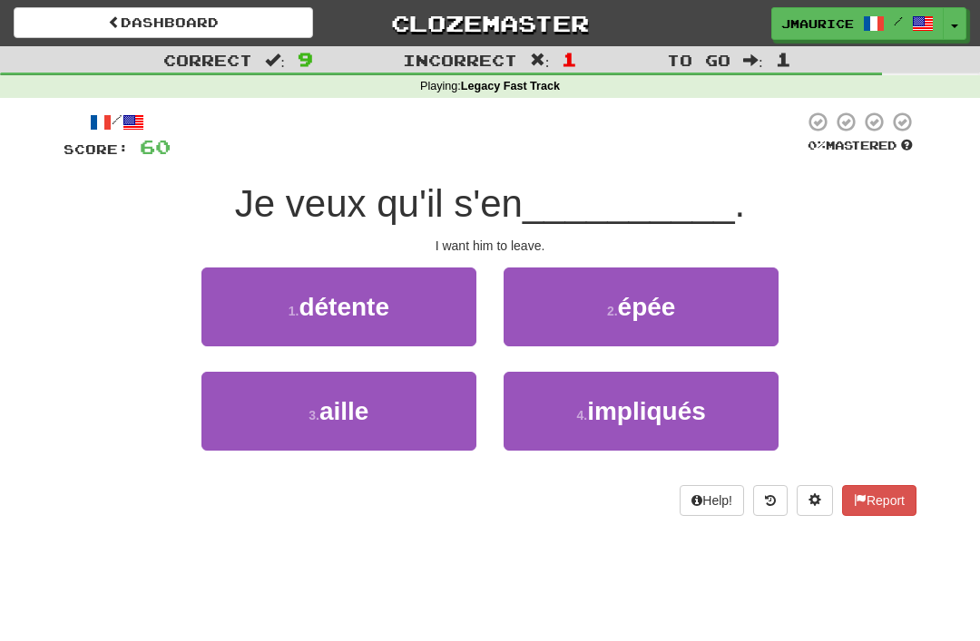
click at [343, 421] on span "aille" at bounding box center [343, 411] width 49 height 28
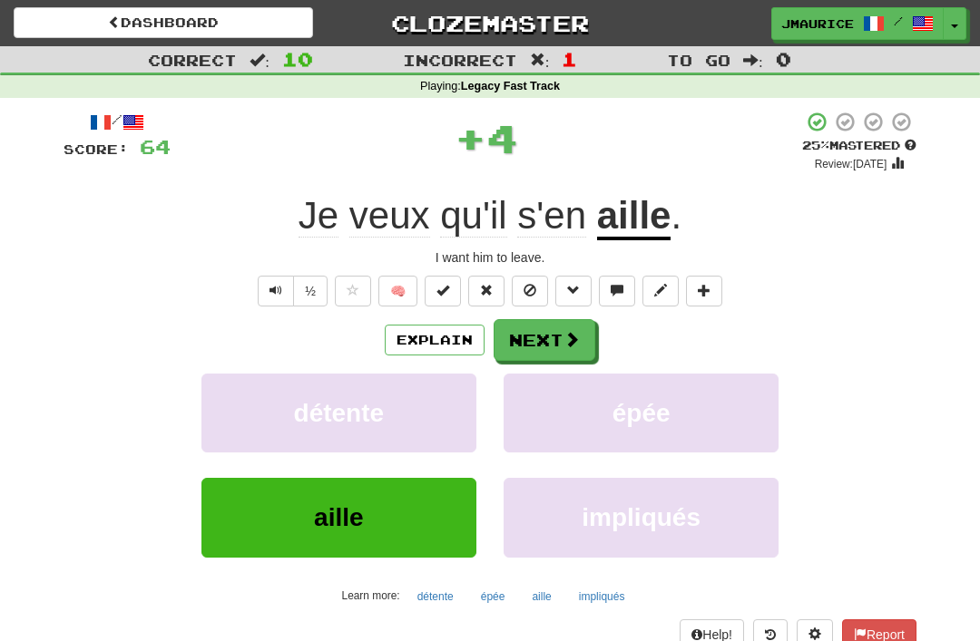
click at [532, 338] on button "Next" at bounding box center [545, 340] width 102 height 42
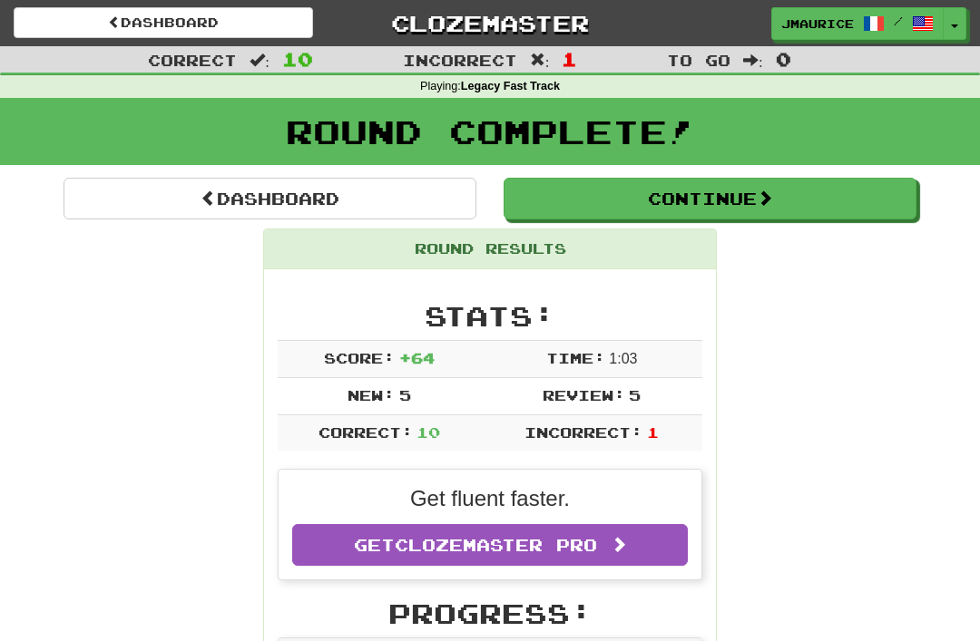
click at [193, 209] on link "Dashboard" at bounding box center [270, 199] width 413 height 42
